Goal: Find specific page/section: Find specific page/section

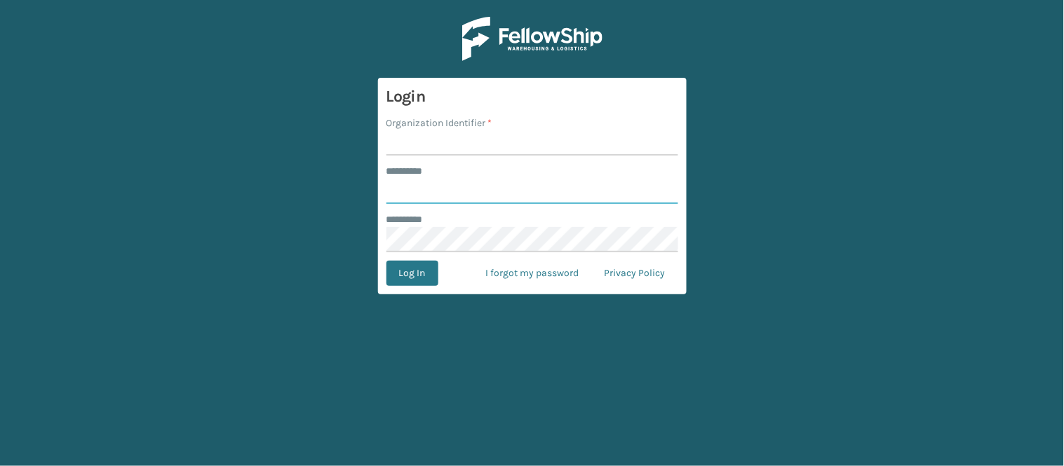
type input "******"
type input "w"
type input "WindGap"
click at [409, 278] on button "Log In" at bounding box center [412, 273] width 52 height 25
type input "******"
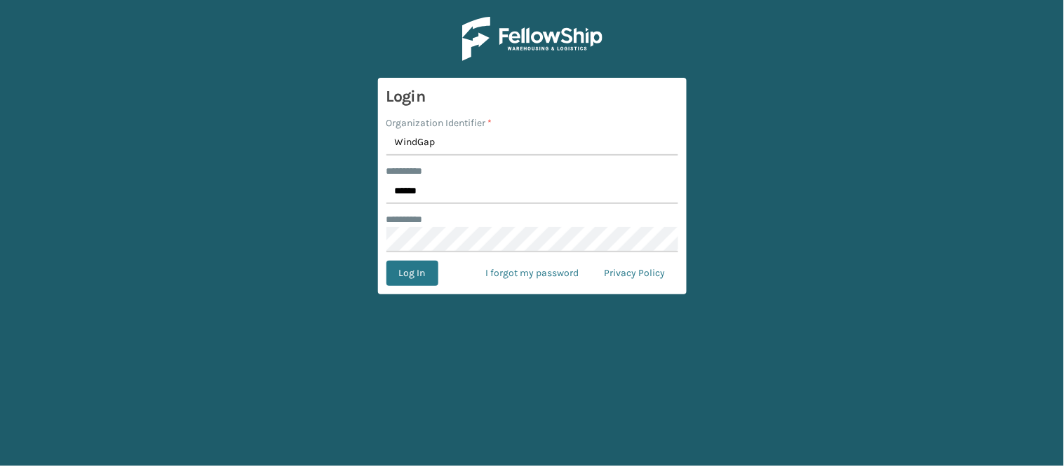
type input "WindGap"
click at [386, 261] on button "Log In" at bounding box center [412, 273] width 52 height 25
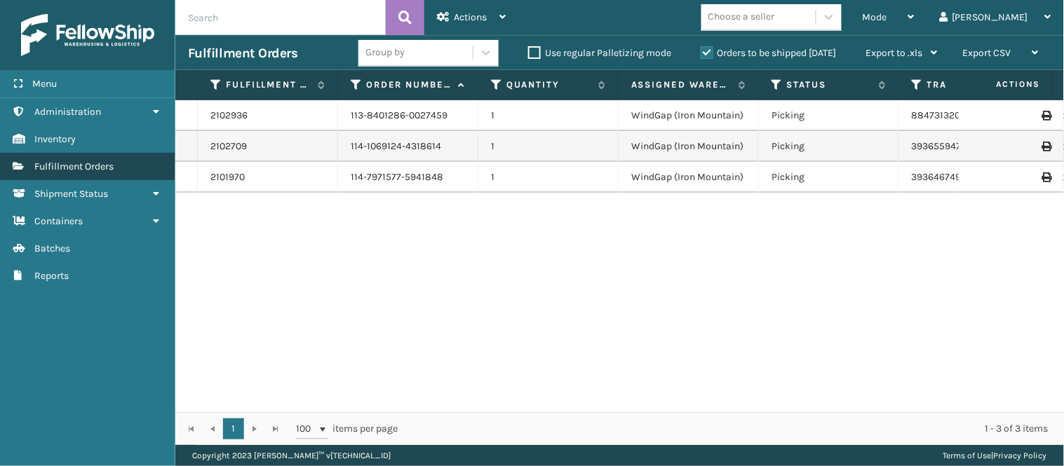
click at [67, 166] on span "Fulfillment Orders" at bounding box center [73, 167] width 79 height 12
click at [496, 25] on div "Actions" at bounding box center [471, 17] width 69 height 35
click at [914, 31] on div "Mode" at bounding box center [888, 17] width 52 height 35
click at [471, 25] on div "Actions" at bounding box center [471, 17] width 69 height 35
click at [914, 21] on div "Mode" at bounding box center [888, 17] width 52 height 35
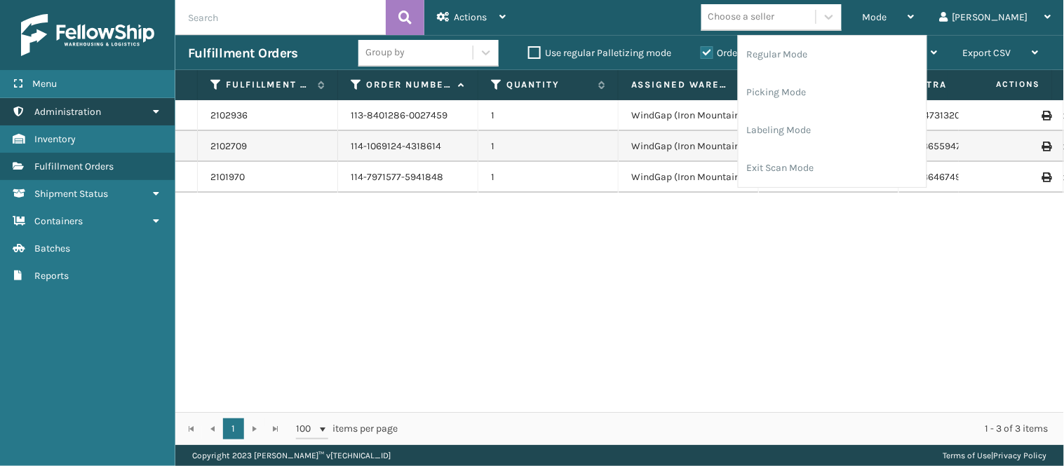
click at [131, 112] on link "Administration" at bounding box center [87, 111] width 175 height 27
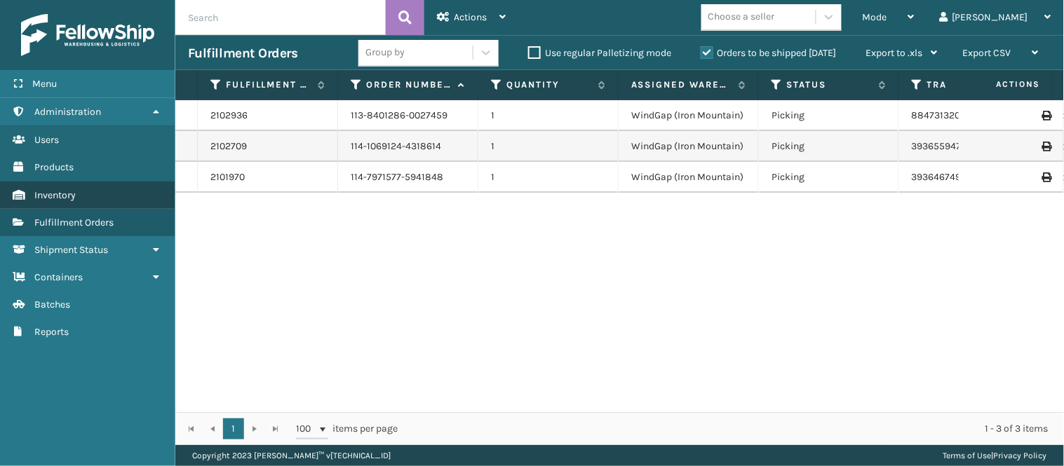
click at [114, 191] on link "Inventory" at bounding box center [87, 195] width 175 height 27
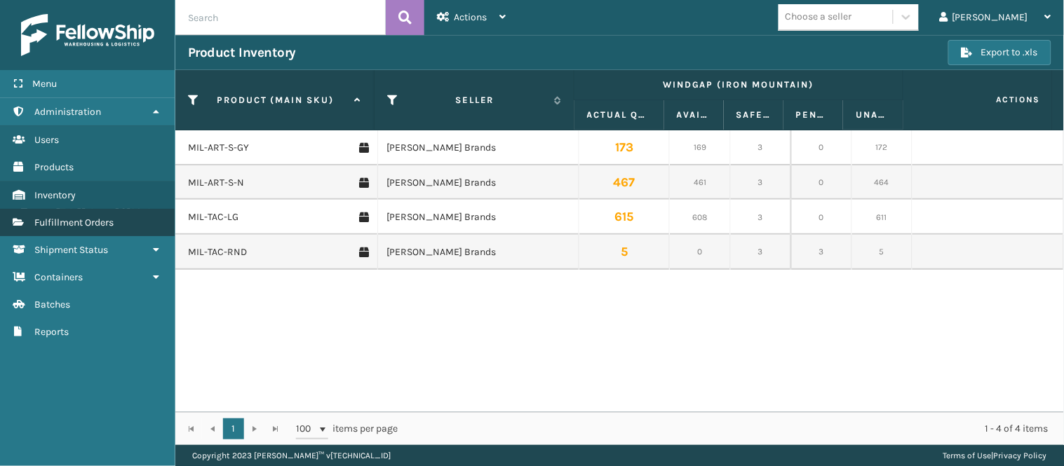
click at [79, 222] on span "Fulfillment Orders" at bounding box center [73, 223] width 79 height 12
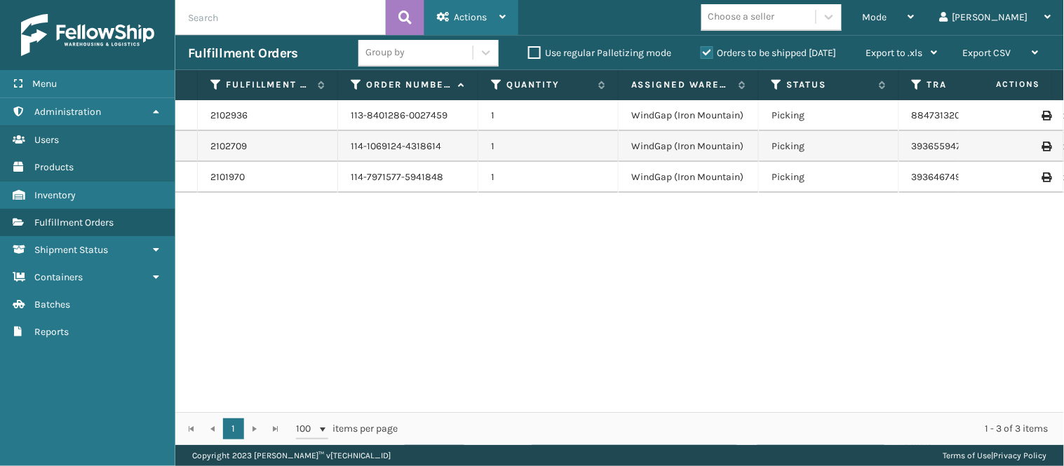
click at [488, 22] on div "Actions" at bounding box center [471, 17] width 69 height 35
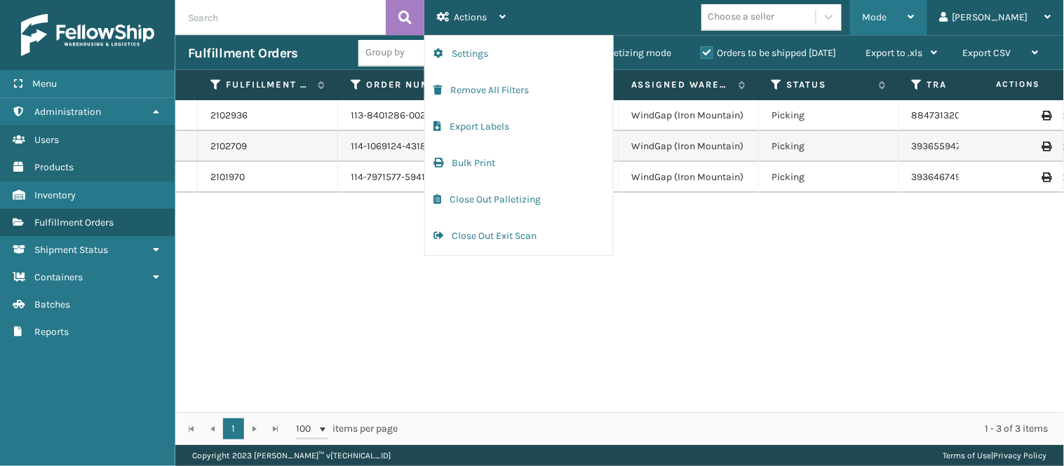
click at [914, 13] on div "Mode" at bounding box center [888, 17] width 52 height 35
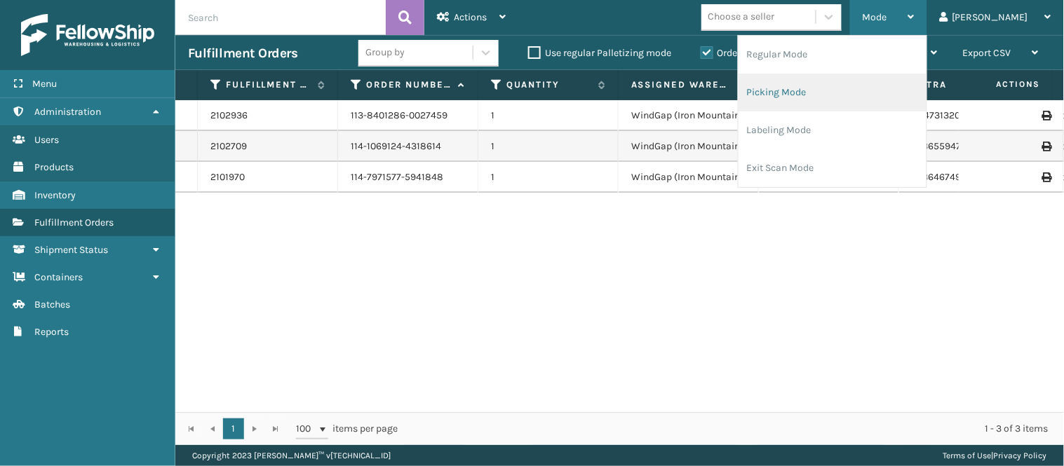
click at [839, 94] on li "Picking Mode" at bounding box center [832, 93] width 188 height 38
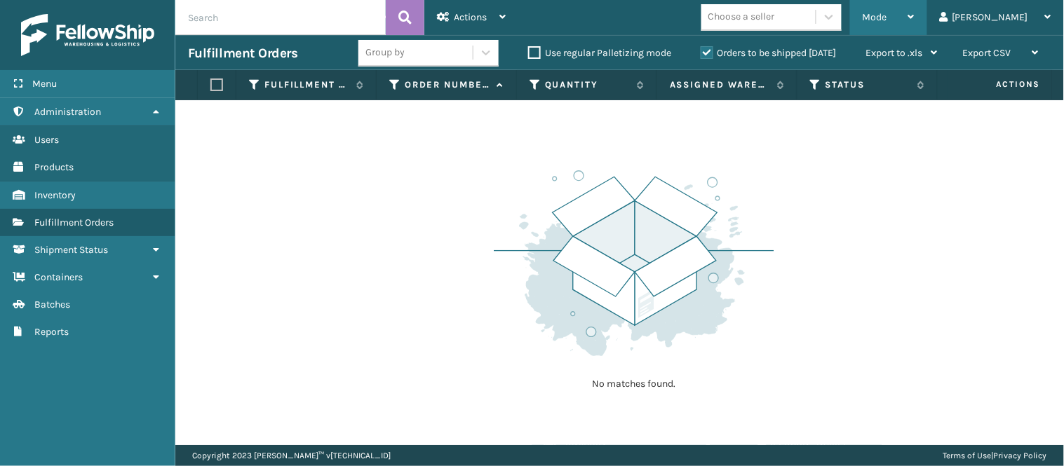
click at [914, 18] on div "Mode" at bounding box center [888, 17] width 52 height 35
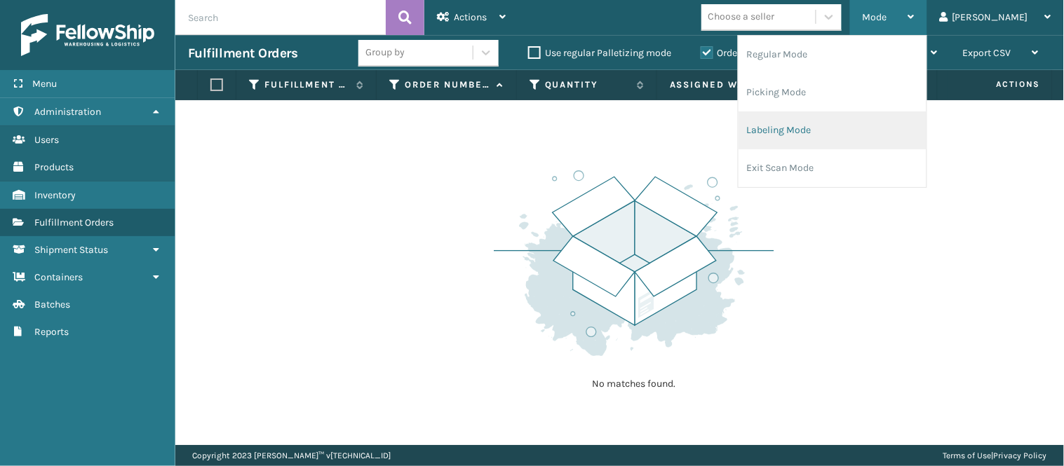
click at [873, 137] on li "Labeling Mode" at bounding box center [832, 130] width 188 height 38
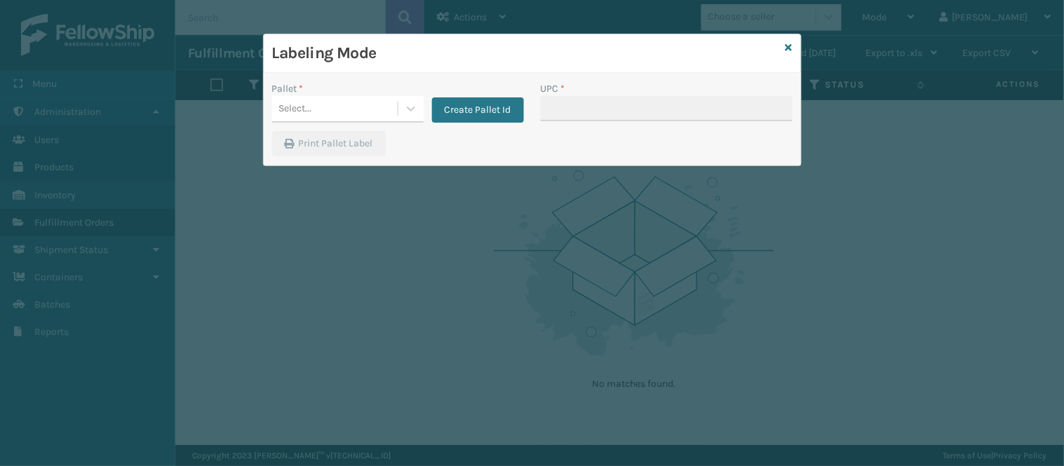
click at [794, 53] on div "Labeling Mode" at bounding box center [532, 53] width 537 height 39
click at [792, 47] on div "Labeling Mode" at bounding box center [532, 53] width 537 height 39
click at [793, 50] on div "Labeling Mode" at bounding box center [532, 53] width 537 height 39
click at [788, 46] on icon at bounding box center [788, 48] width 7 height 10
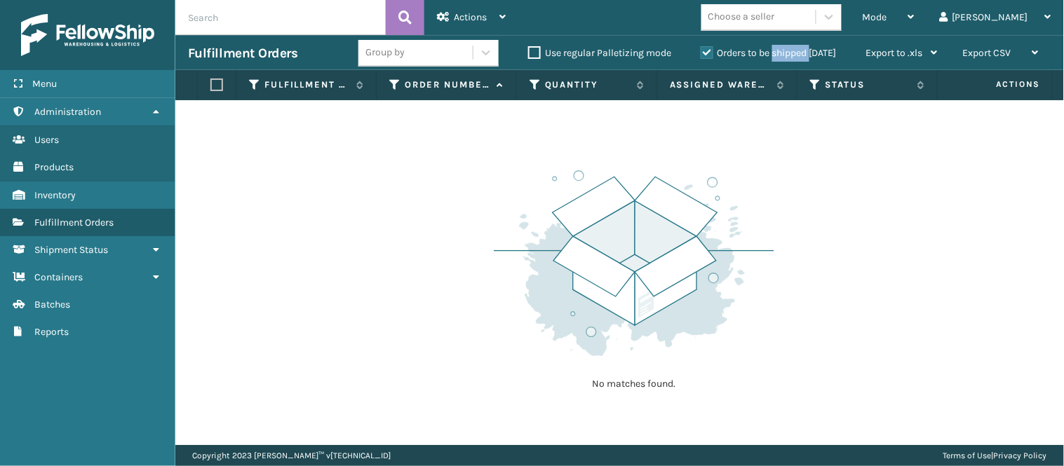
click at [788, 46] on div "Orders to be shipped [DATE]" at bounding box center [770, 53] width 165 height 17
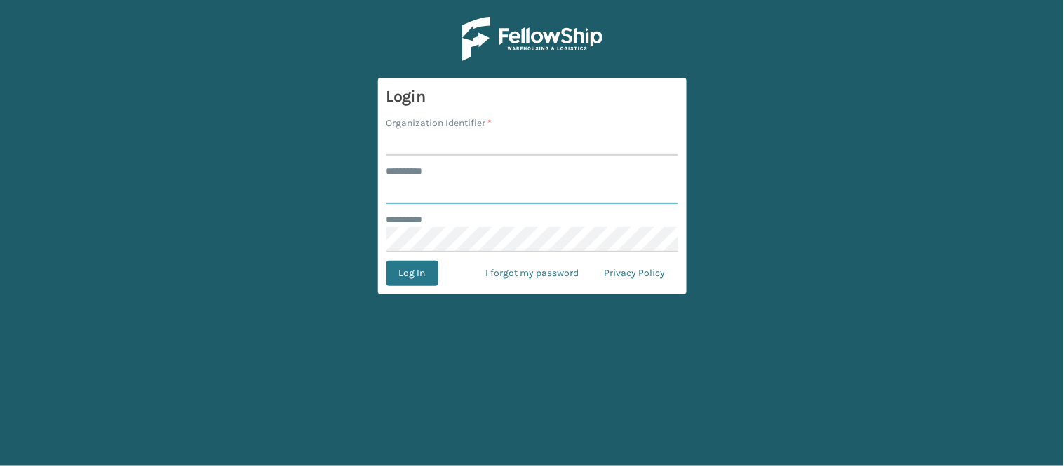
type input "******"
type input "WindGap"
click at [386, 261] on button "Log In" at bounding box center [412, 273] width 52 height 25
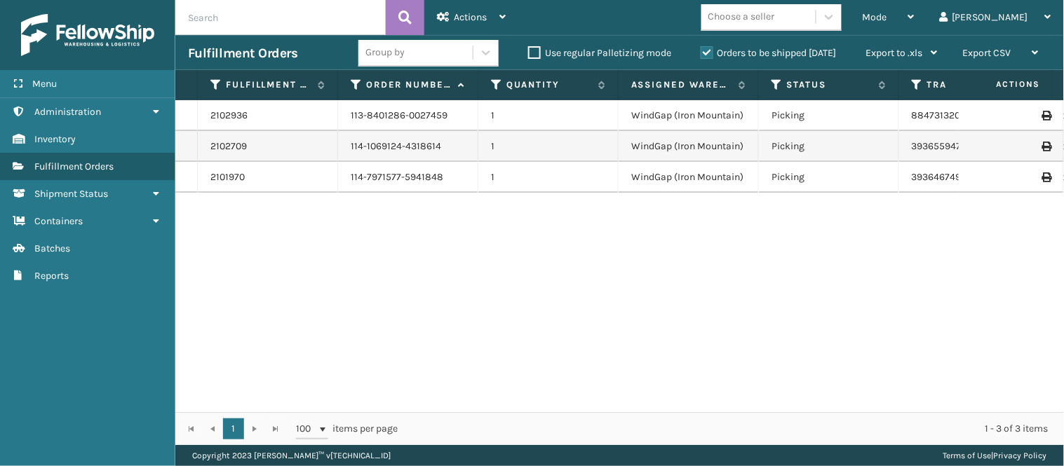
click at [787, 62] on div "Group by Use regular Palletizing mode Orders to be shipped [DATE] Export to .xl…" at bounding box center [654, 53] width 592 height 35
click at [785, 48] on label "Orders to be shipped [DATE]" at bounding box center [768, 53] width 136 height 12
click at [701, 48] on input "Orders to be shipped [DATE]" at bounding box center [700, 49] width 1 height 9
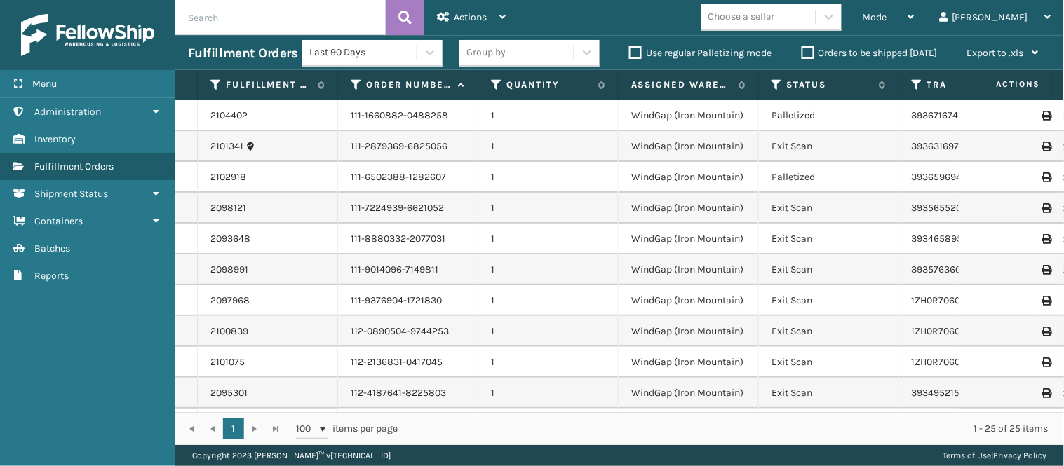
click at [409, 114] on td "111-1660882-0488258" at bounding box center [408, 115] width 140 height 31
click at [83, 163] on span "Fulfillment Orders" at bounding box center [73, 167] width 79 height 12
click at [470, 24] on div "Actions" at bounding box center [471, 17] width 69 height 35
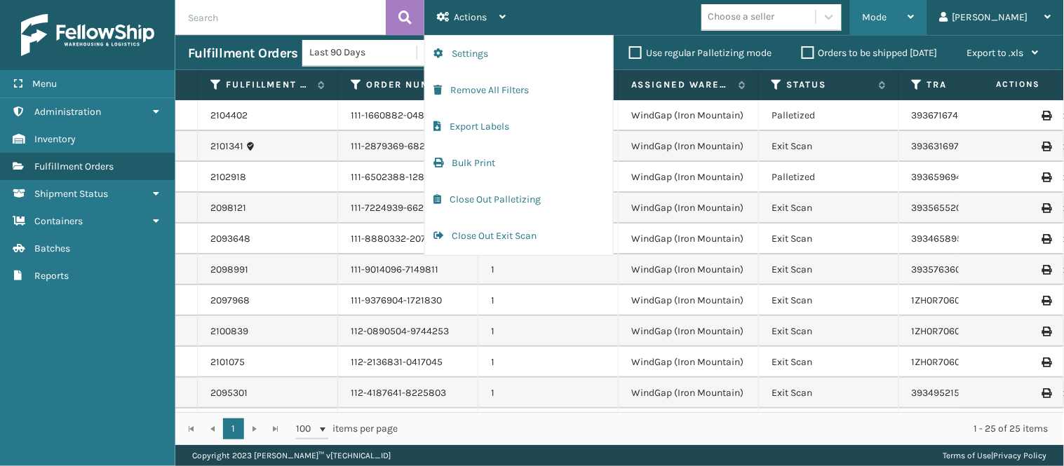
click at [914, 27] on div "Mode" at bounding box center [888, 17] width 52 height 35
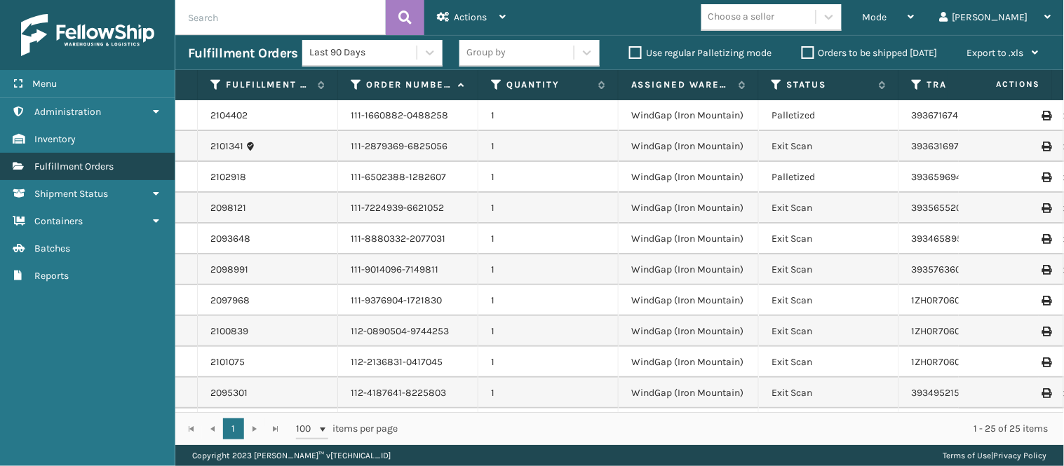
drag, startPoint x: 107, startPoint y: 185, endPoint x: 109, endPoint y: 170, distance: 14.8
click at [109, 170] on ul "Shipment Status Administration Shipment Status Inventory Shipment Status Fulfil…" at bounding box center [87, 193] width 175 height 191
click at [109, 170] on link "Shipment Status Fulfillment Orders" at bounding box center [87, 166] width 175 height 27
click at [219, 117] on link "2104402" at bounding box center [228, 116] width 37 height 14
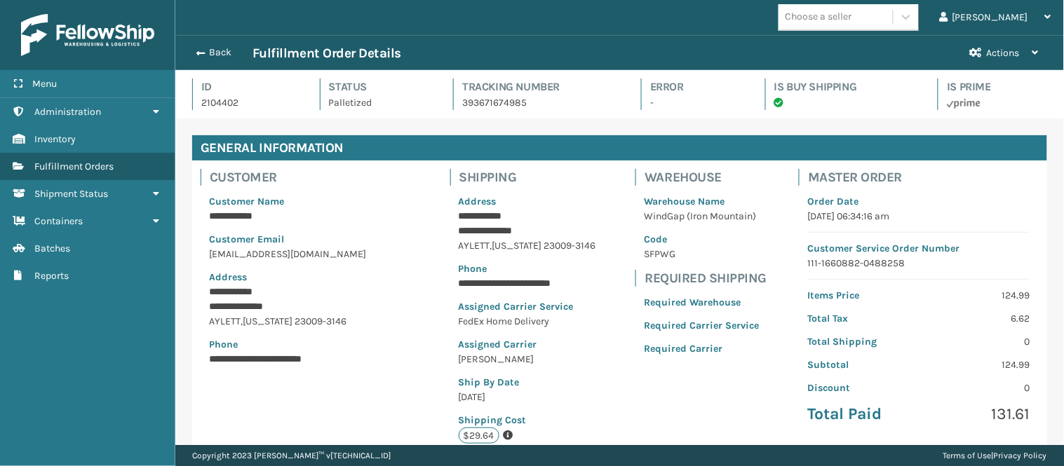
scroll to position [33, 888]
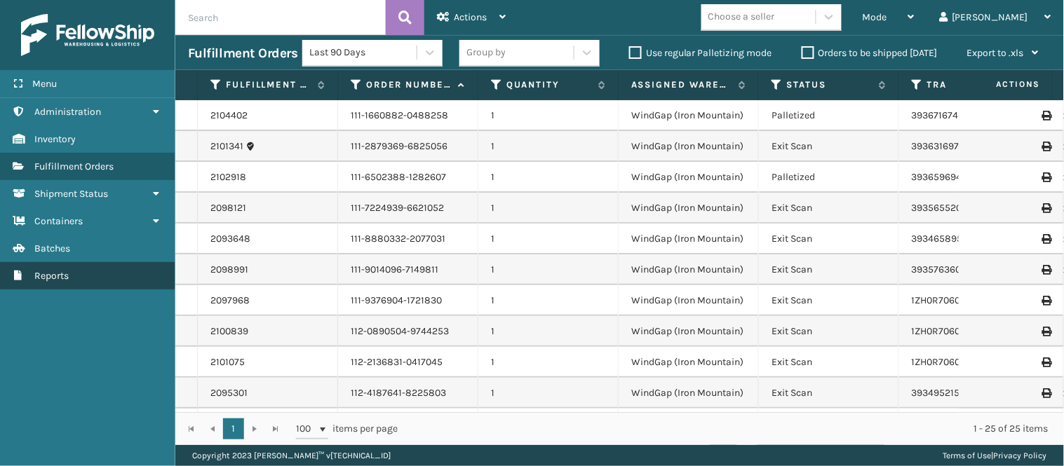
click at [65, 262] on link "Reports" at bounding box center [87, 275] width 175 height 27
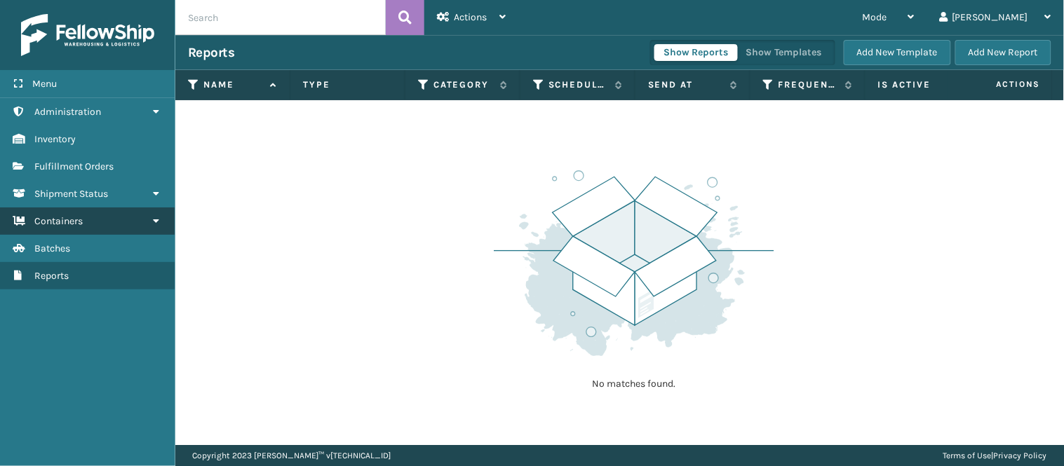
click at [62, 229] on link "Containers" at bounding box center [87, 221] width 175 height 27
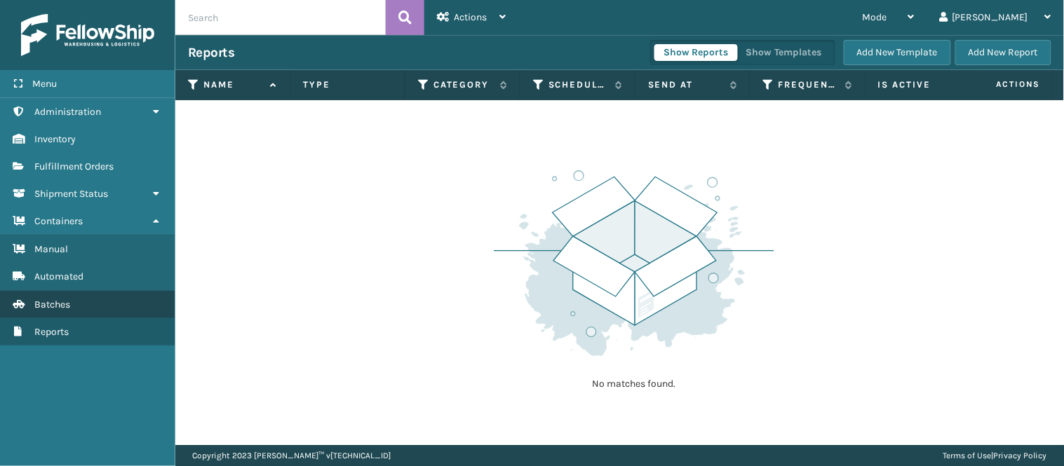
click at [56, 308] on link "Batches" at bounding box center [87, 304] width 175 height 27
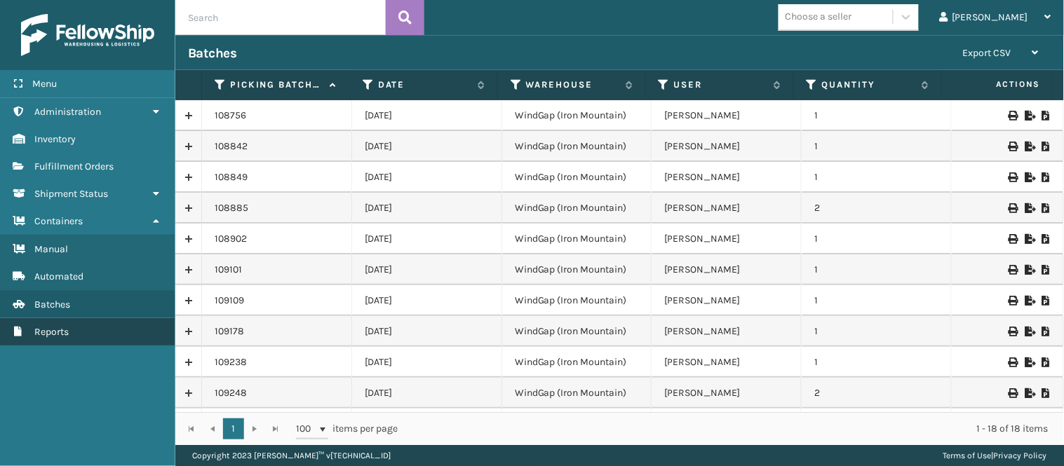
drag, startPoint x: 68, startPoint y: 318, endPoint x: 29, endPoint y: 330, distance: 40.2
click at [29, 330] on link "Batches Reports" at bounding box center [87, 331] width 175 height 27
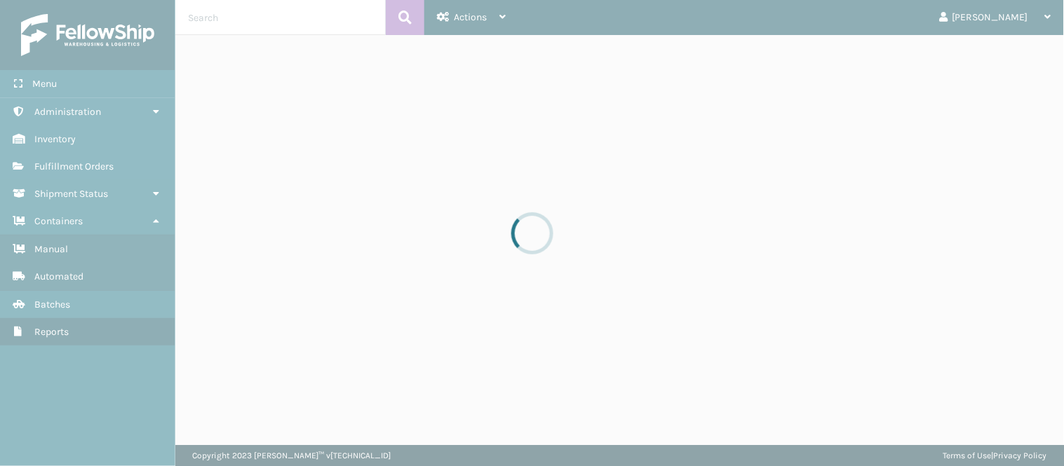
click at [56, 326] on div at bounding box center [532, 233] width 1064 height 466
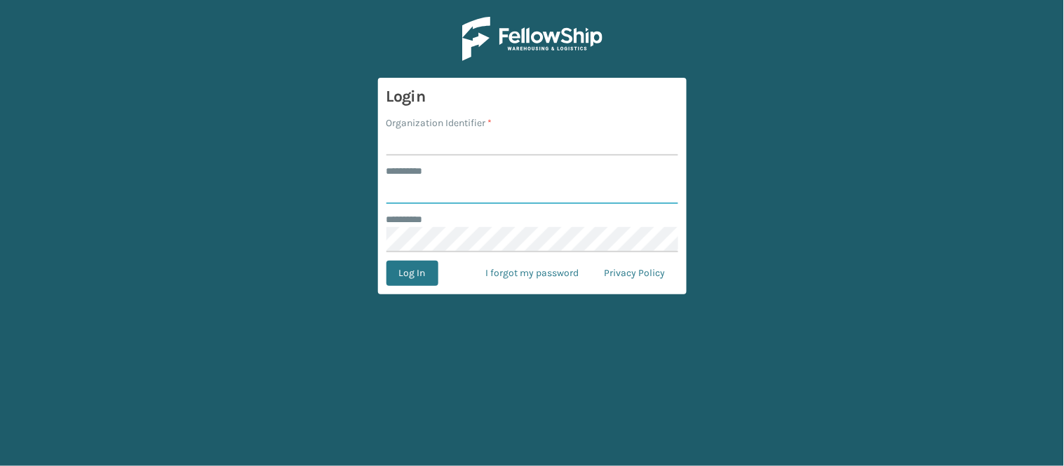
type input "******"
type input "WindGap"
click at [435, 266] on button "Log In" at bounding box center [412, 273] width 52 height 25
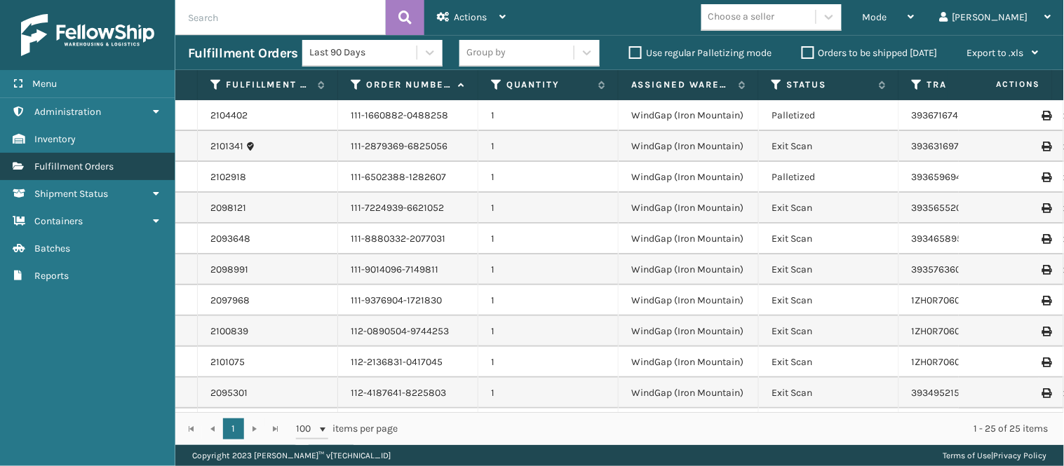
click at [77, 161] on span "Fulfillment Orders" at bounding box center [73, 167] width 79 height 12
click at [60, 165] on span "Fulfillment Orders" at bounding box center [73, 167] width 79 height 12
click at [23, 164] on icon "Fulfillment Orders" at bounding box center [18, 166] width 11 height 10
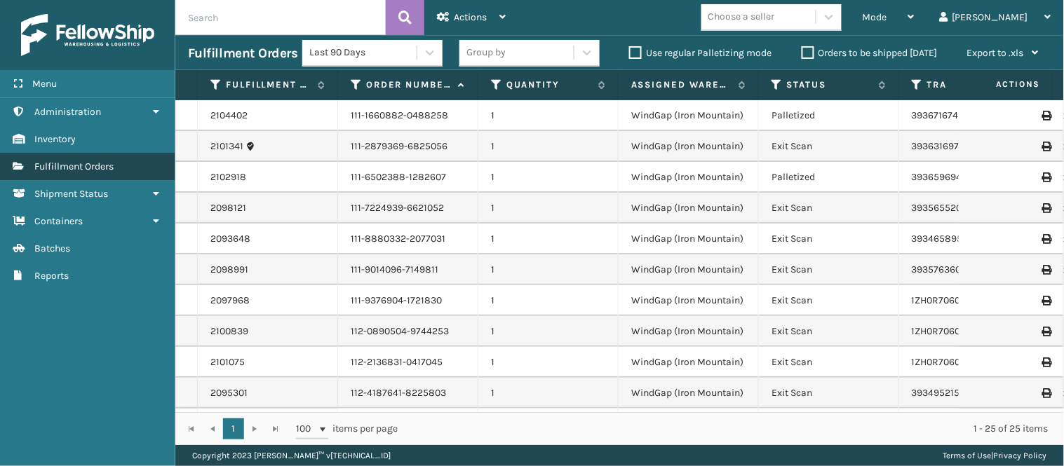
click at [96, 163] on span "Fulfillment Orders" at bounding box center [73, 167] width 79 height 12
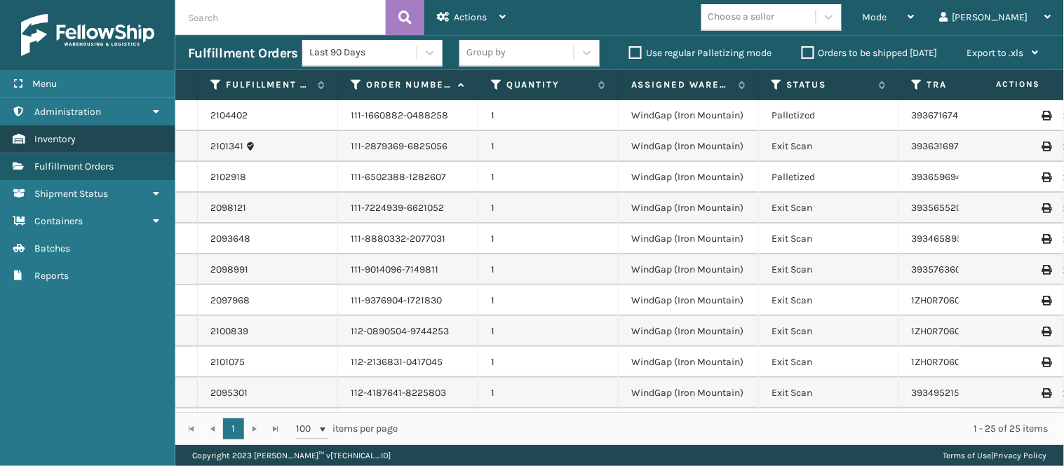
click at [103, 128] on link "Fulfillment Orders Inventory" at bounding box center [87, 138] width 175 height 27
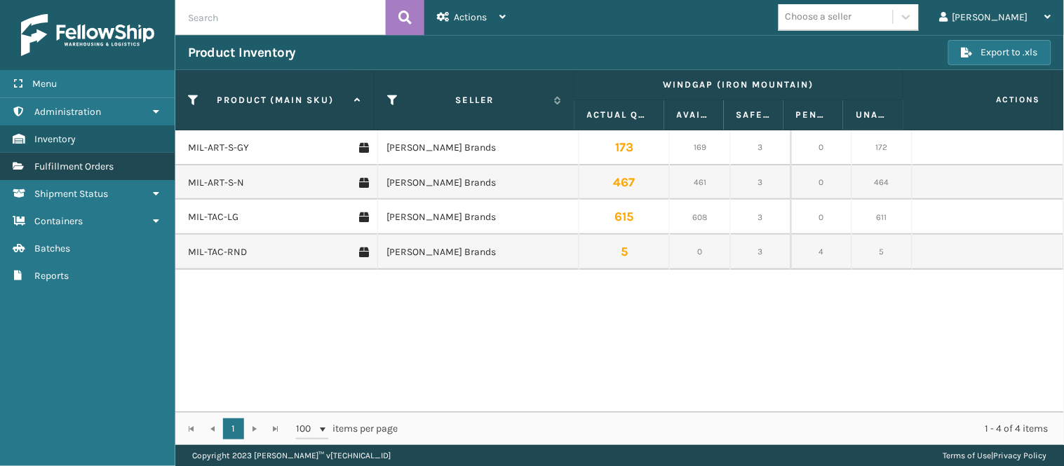
click at [65, 161] on span "Fulfillment Orders" at bounding box center [73, 167] width 79 height 12
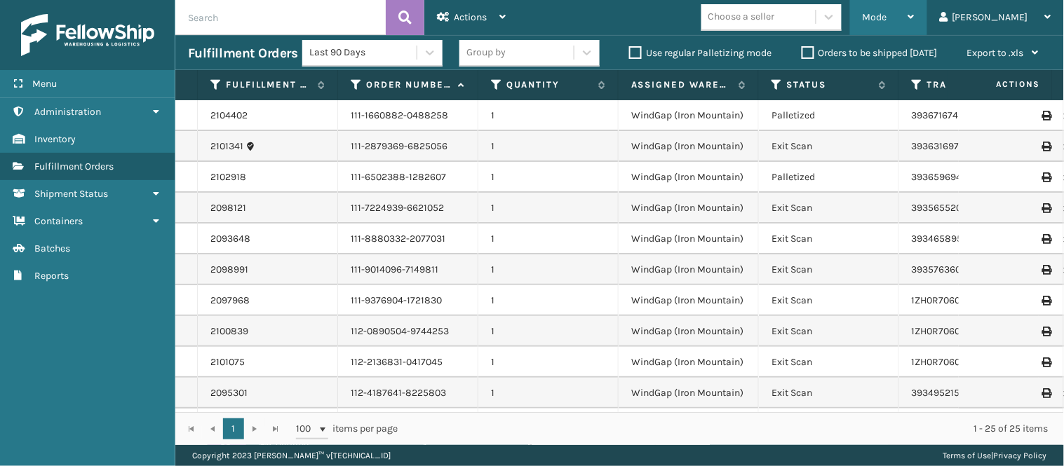
click at [914, 24] on div "Mode" at bounding box center [888, 17] width 52 height 35
click at [479, 24] on div "Actions" at bounding box center [471, 17] width 69 height 35
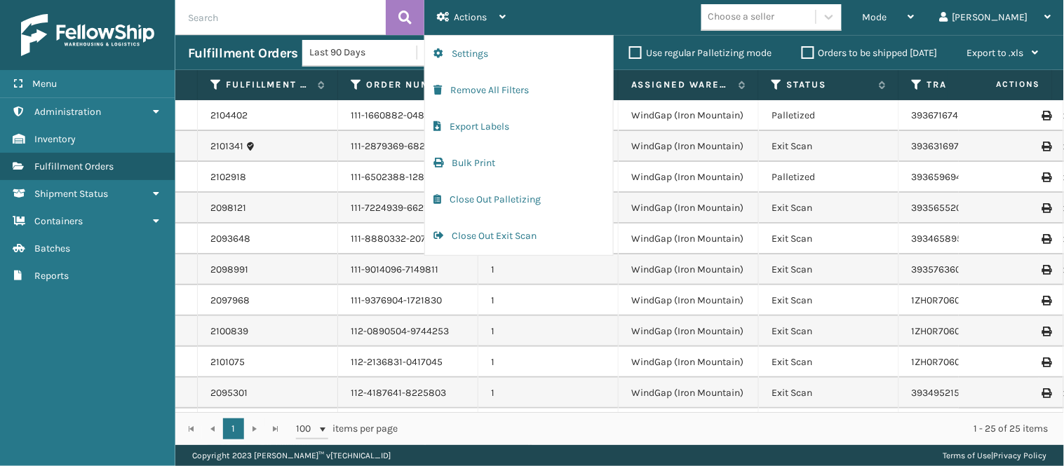
click at [645, 12] on div "Mode Regular Mode Picking Mode Labeling Mode Exit Scan Mode Choose a seller Jos…" at bounding box center [790, 17] width 545 height 35
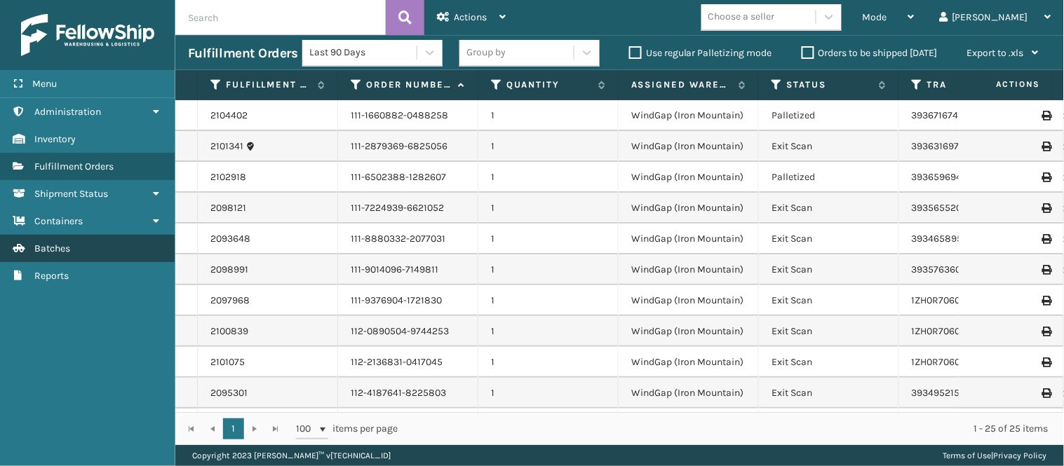
click at [64, 243] on span "Batches" at bounding box center [52, 249] width 36 height 12
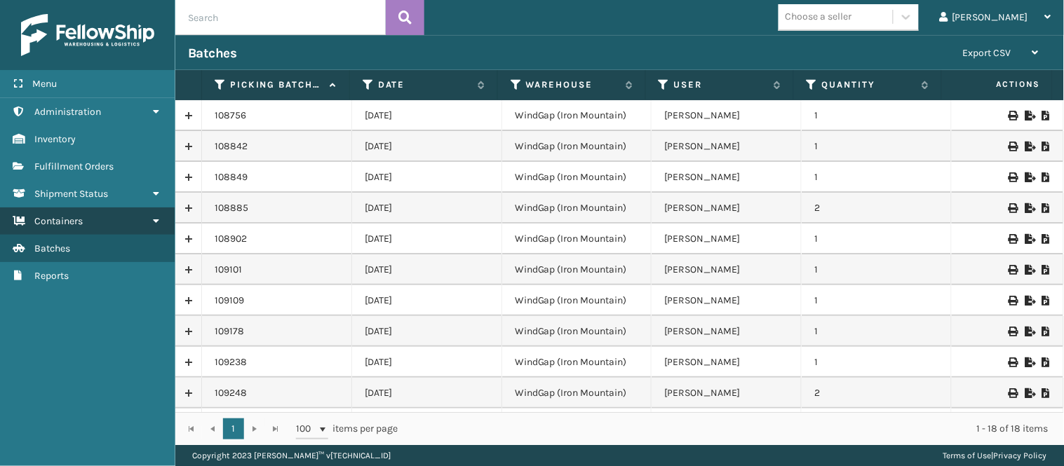
click at [67, 219] on span "Containers" at bounding box center [58, 221] width 48 height 12
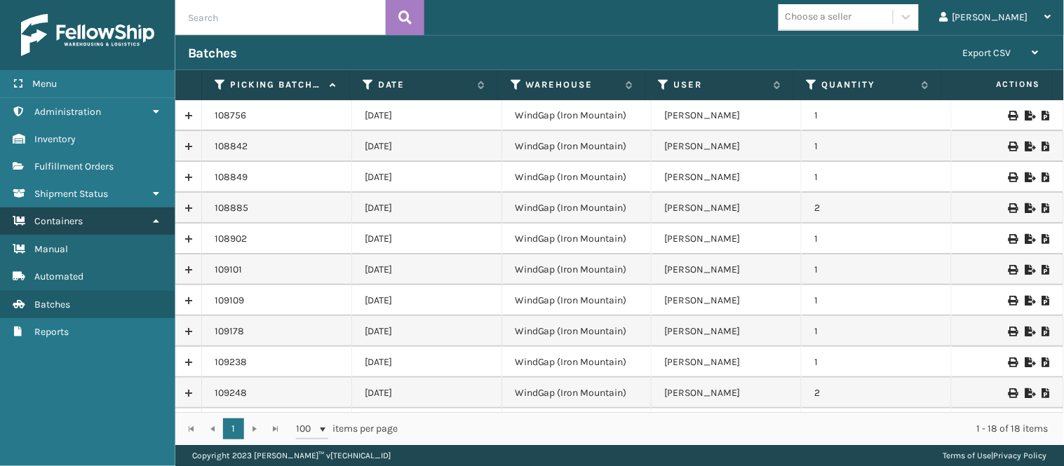
click at [67, 219] on span "Containers" at bounding box center [58, 221] width 48 height 12
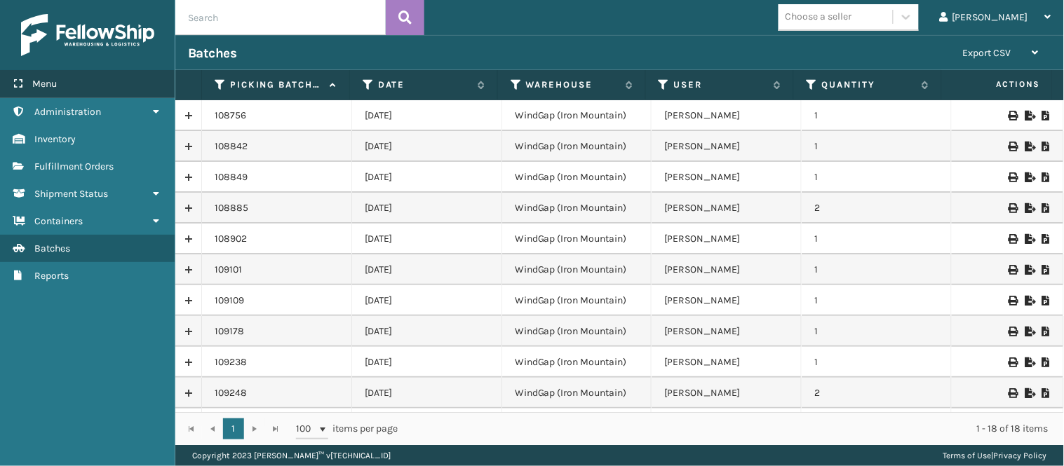
click at [134, 79] on div "Menu" at bounding box center [87, 84] width 175 height 28
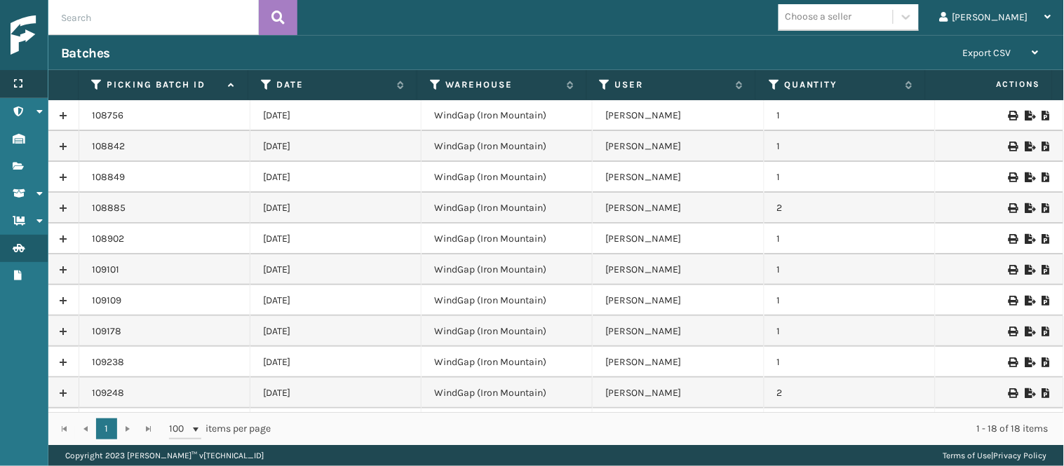
click at [16, 88] on div "Menu" at bounding box center [24, 84] width 48 height 28
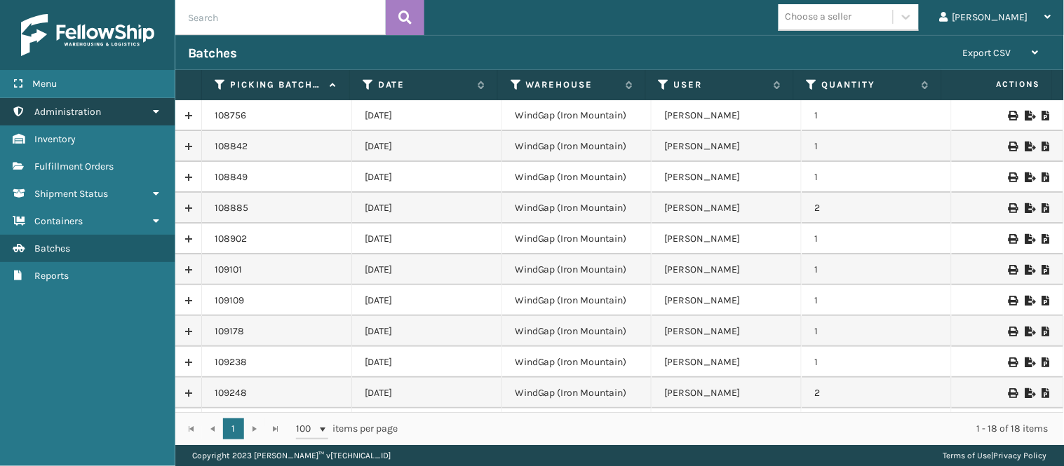
click at [57, 106] on span "Administration" at bounding box center [67, 112] width 67 height 12
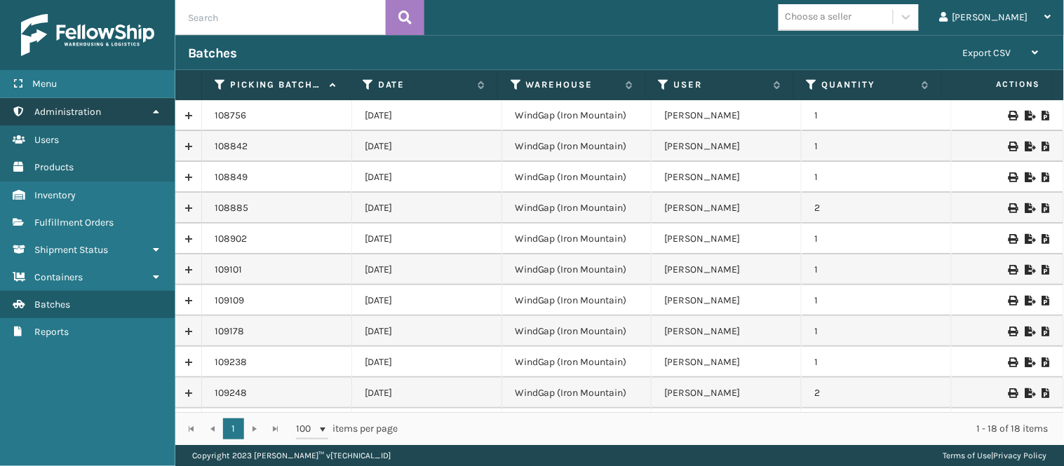
click at [57, 106] on span "Administration" at bounding box center [67, 112] width 67 height 12
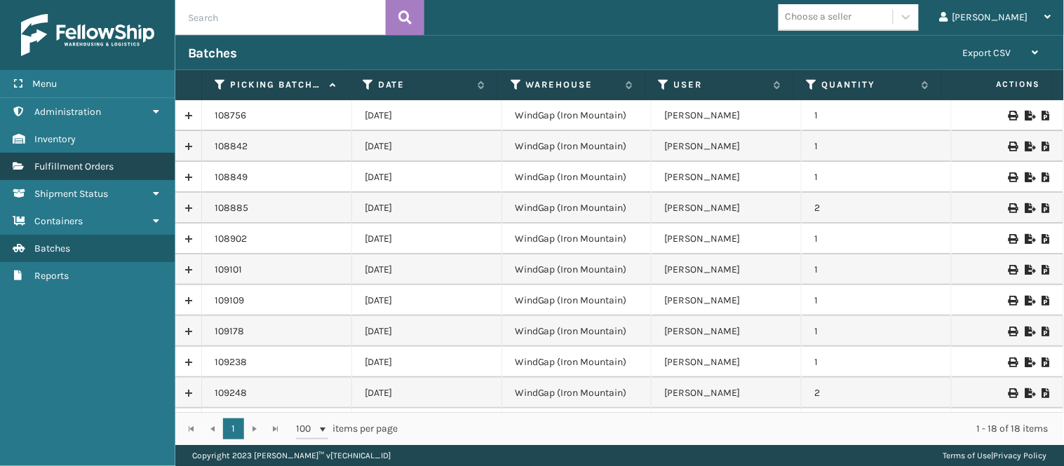
click at [58, 161] on span "Fulfillment Orders" at bounding box center [73, 167] width 79 height 12
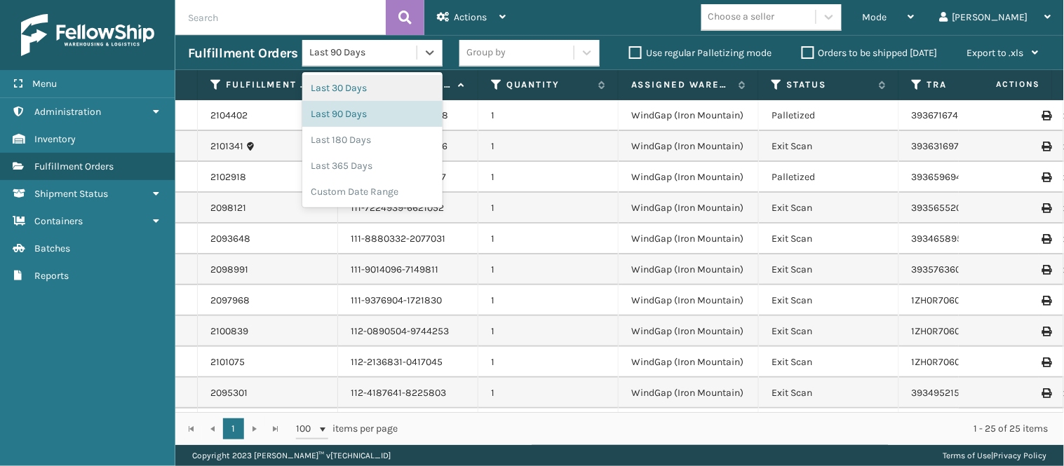
click at [400, 53] on div "Last 90 Days" at bounding box center [363, 53] width 109 height 15
click at [351, 88] on div "Last 30 Days" at bounding box center [372, 88] width 140 height 26
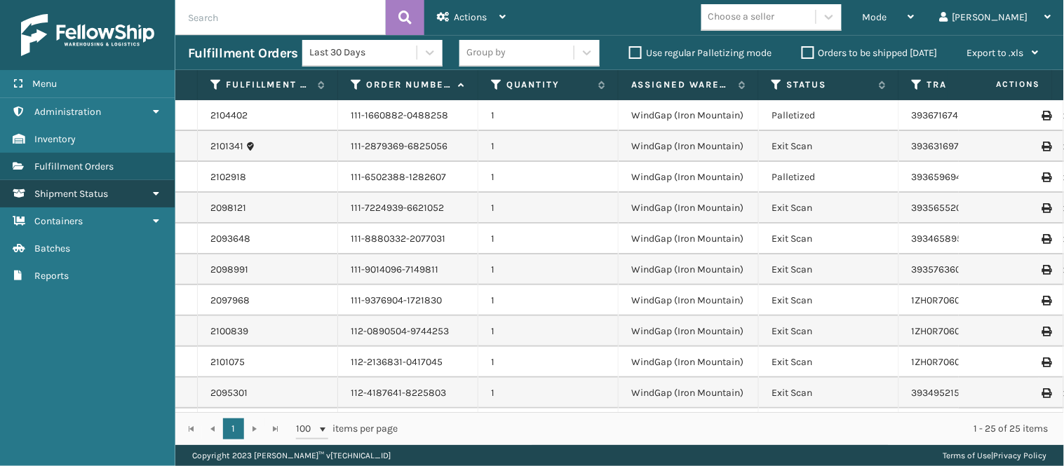
click at [115, 180] on link "Shipment Status" at bounding box center [87, 193] width 175 height 27
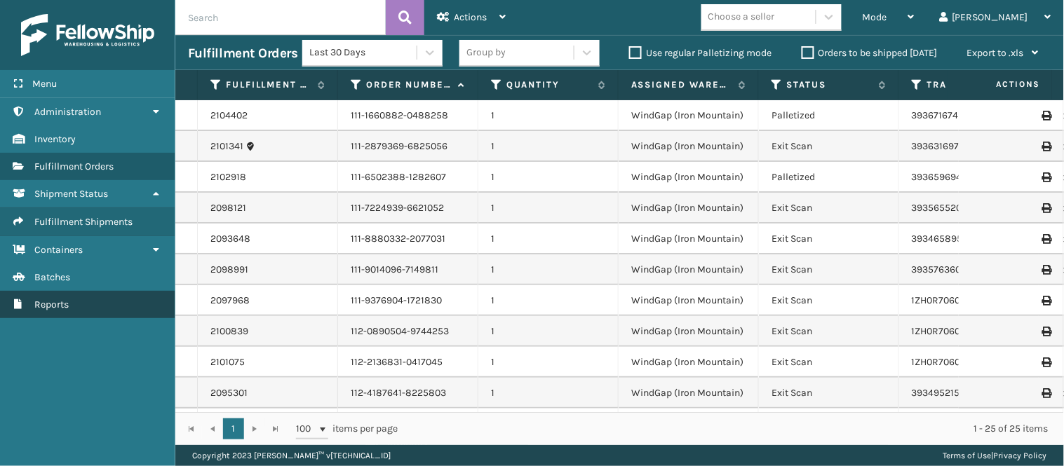
click at [65, 300] on span "Reports" at bounding box center [51, 305] width 34 height 12
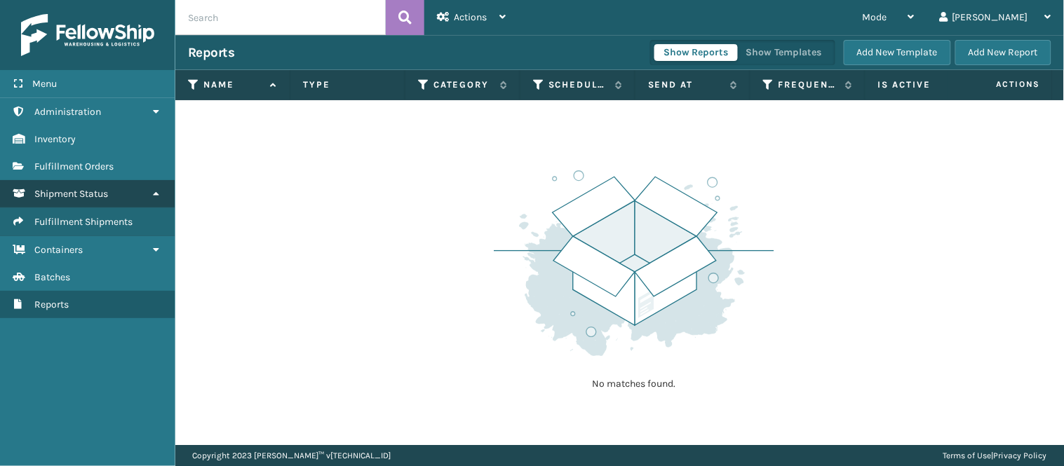
click at [100, 188] on span "Shipment Status" at bounding box center [71, 194] width 74 height 12
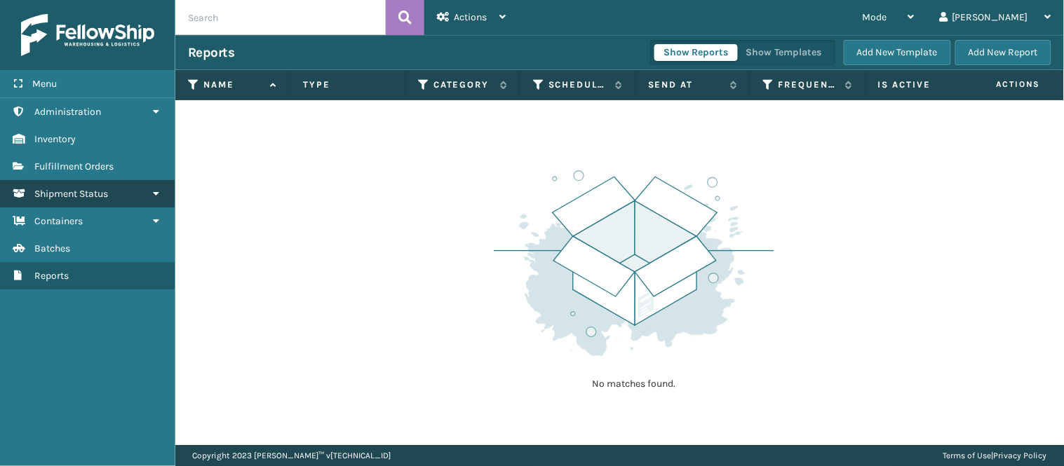
click at [100, 194] on span "Shipment Status" at bounding box center [71, 194] width 74 height 12
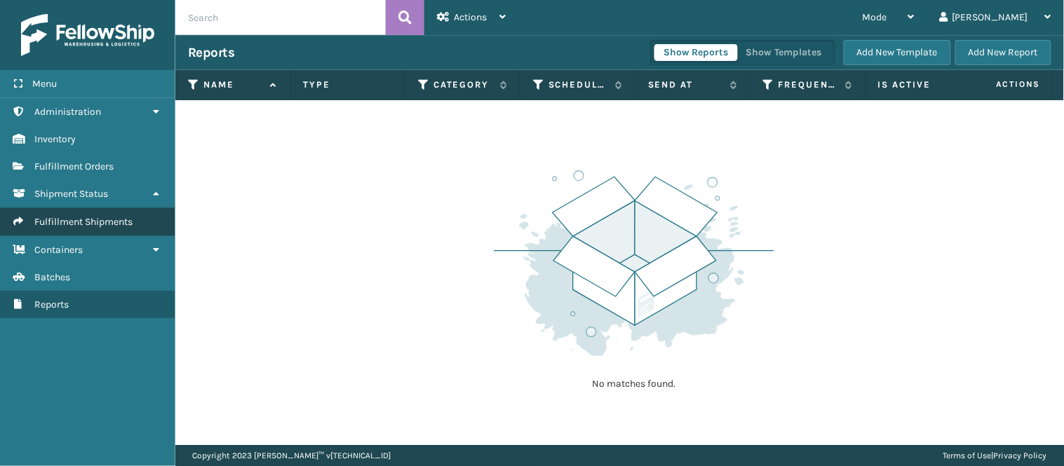
click at [88, 216] on span "Fulfillment Shipments" at bounding box center [83, 222] width 98 height 12
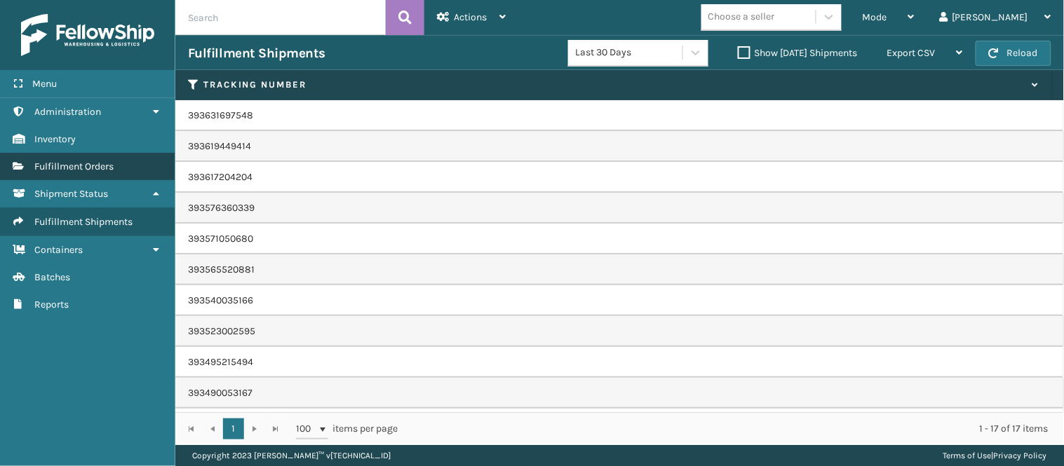
click at [98, 161] on span "Fulfillment Orders" at bounding box center [73, 167] width 79 height 12
